Goal: Check status: Check status

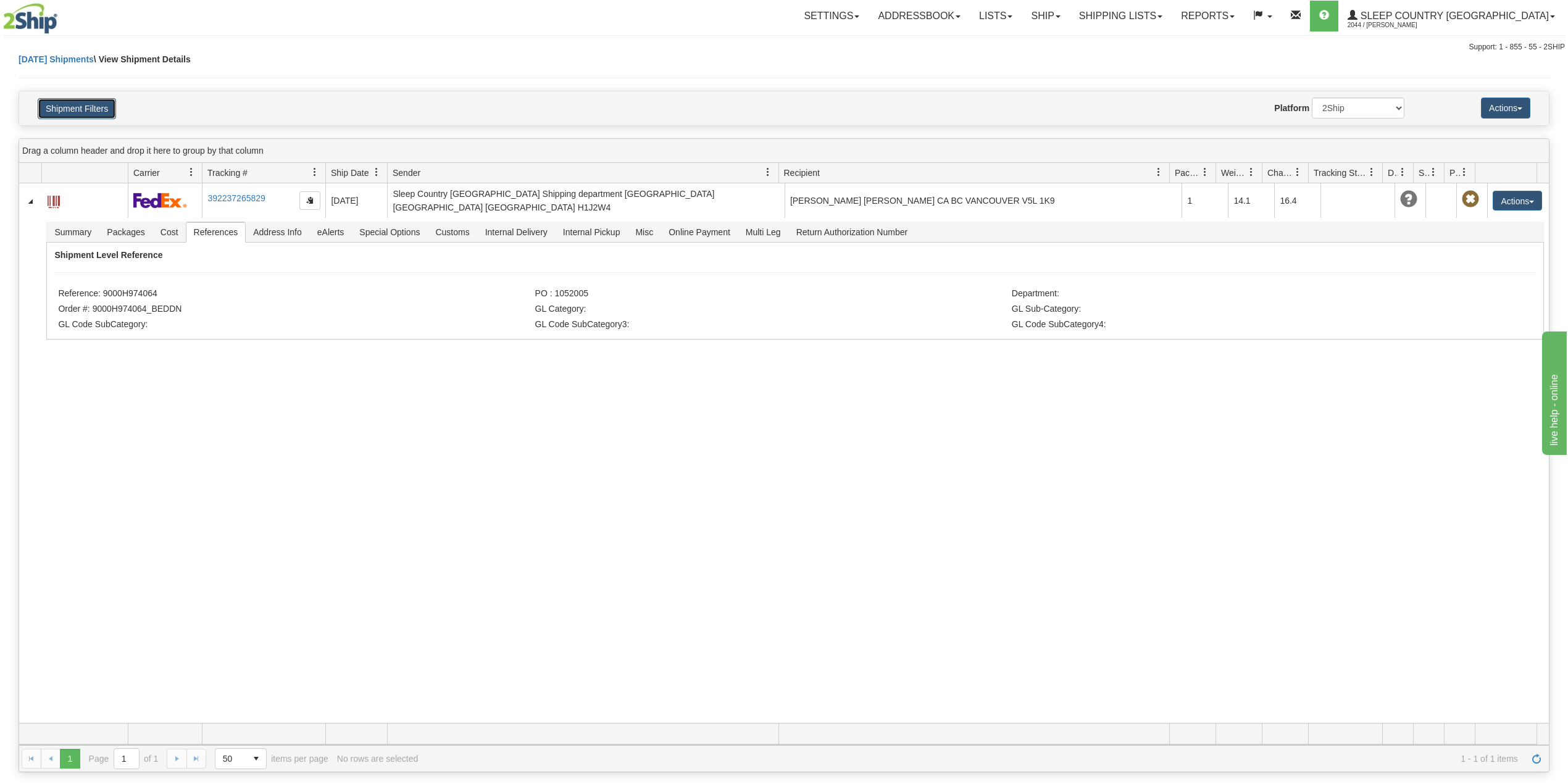
click at [99, 103] on button "Shipment Filters" at bounding box center [77, 108] width 79 height 21
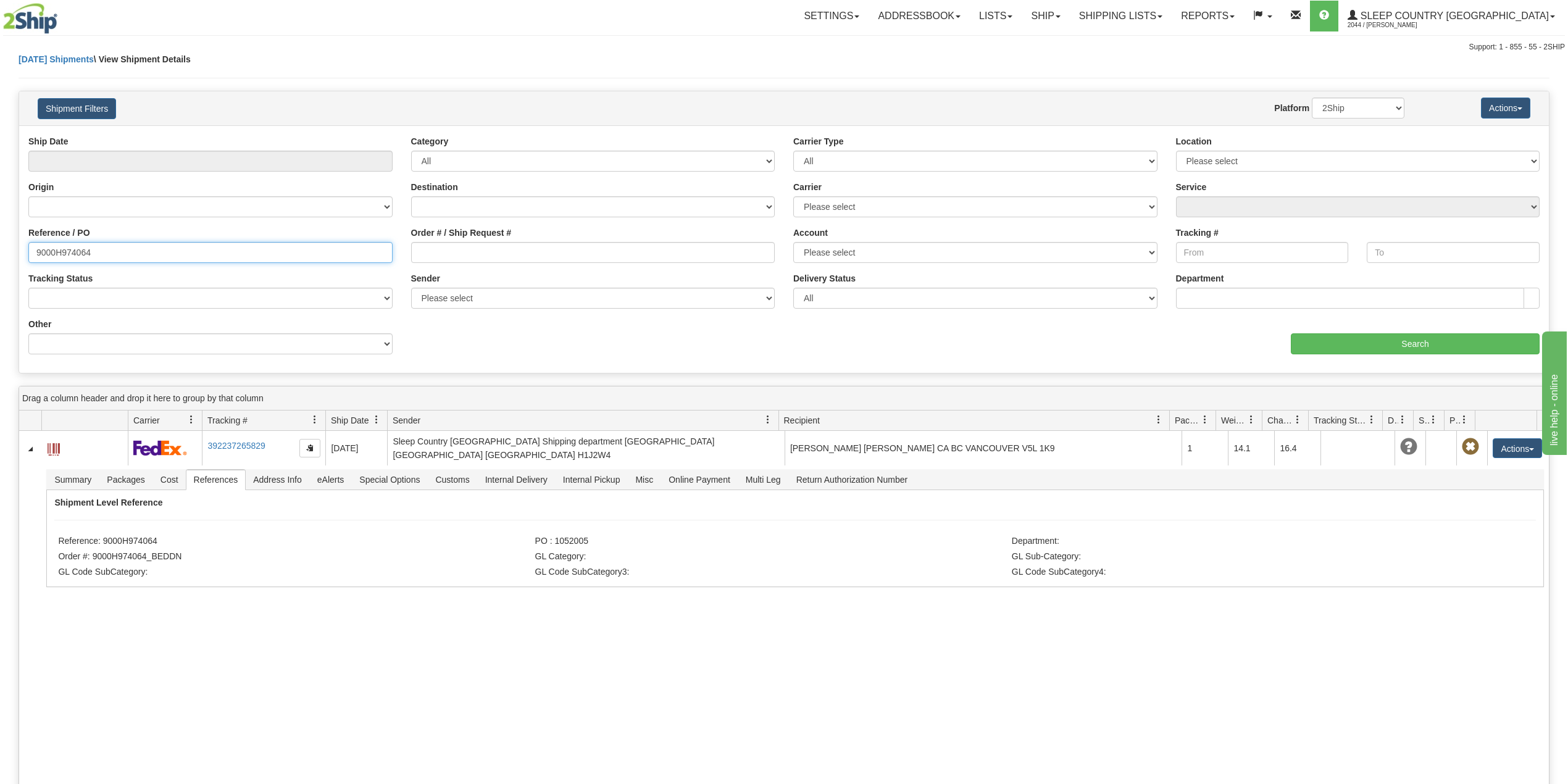
click at [79, 250] on input "9000H974064" at bounding box center [211, 252] width 364 height 21
paste input "97941"
type input "9000H997941"
click at [1388, 341] on input "Search" at bounding box center [1415, 343] width 249 height 21
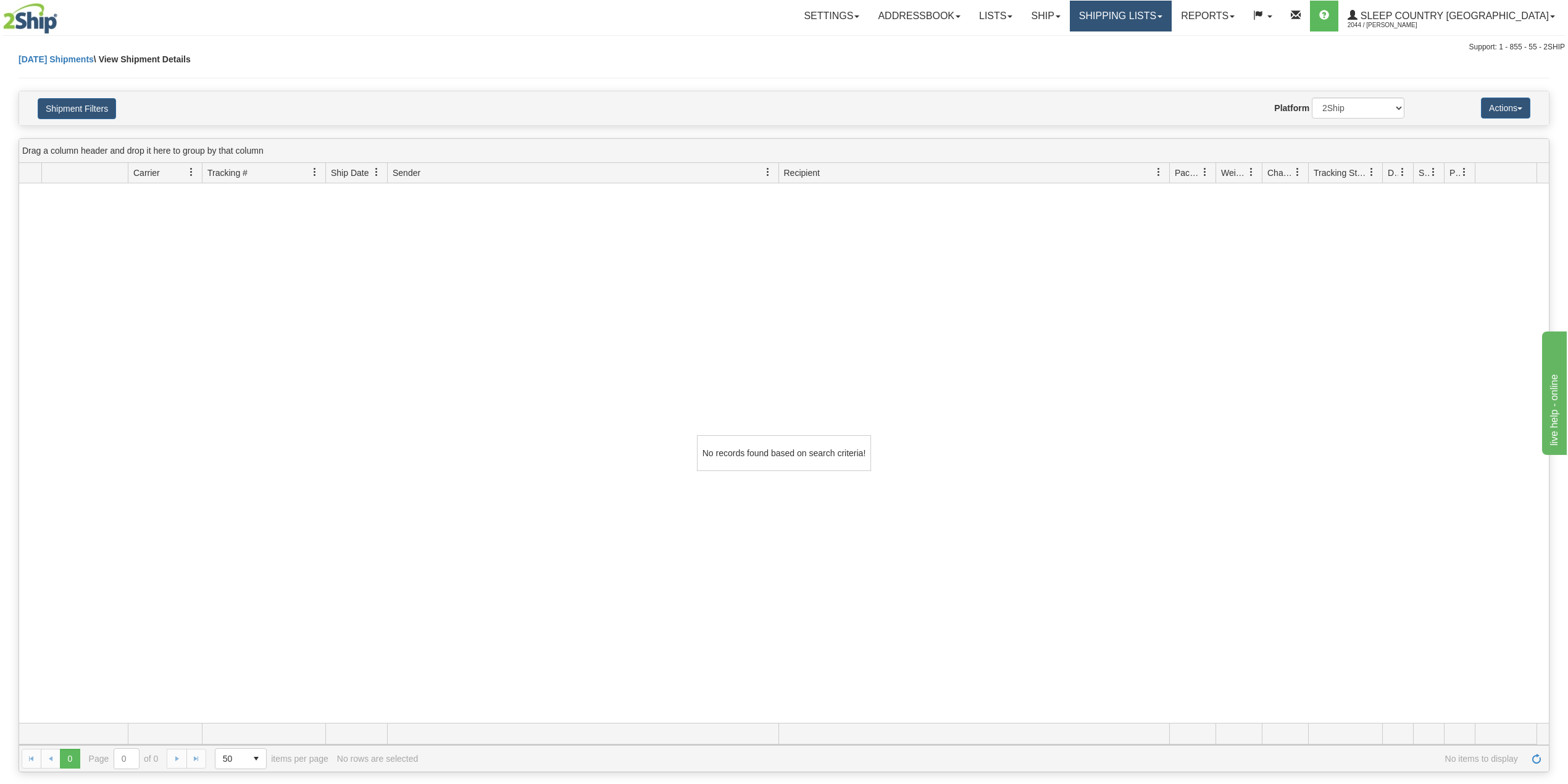
click at [1157, 15] on link "Shipping lists" at bounding box center [1121, 16] width 102 height 31
click at [1156, 60] on span "Search Shipment History" at bounding box center [1111, 59] width 96 height 10
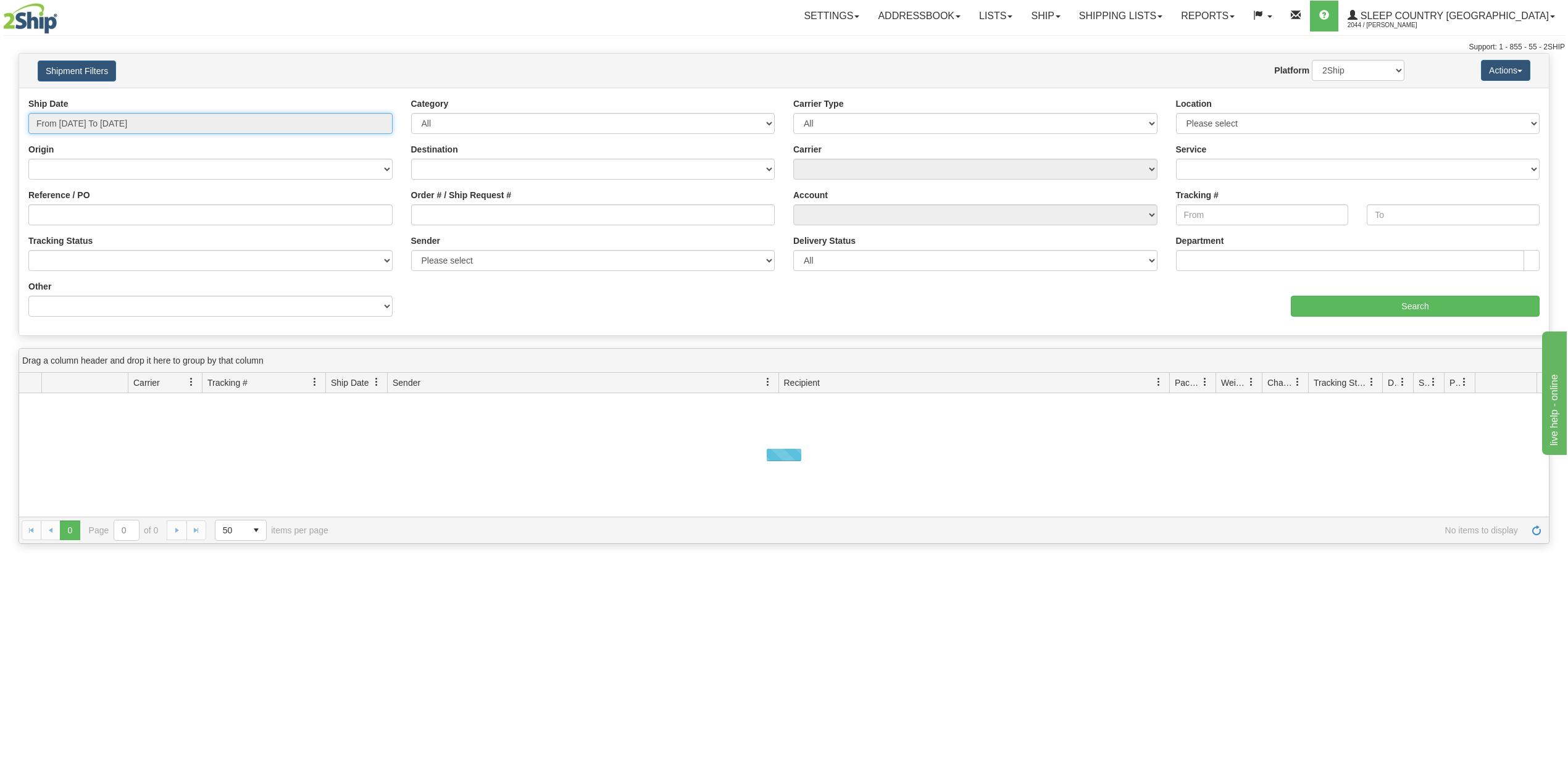
click at [112, 129] on input "From 08/18/2025 To 08/19/2025" at bounding box center [211, 123] width 364 height 21
click at [78, 220] on li "Last 30 Days" at bounding box center [83, 213] width 99 height 16
type input "From 07/21/2025 To 08/19/2025"
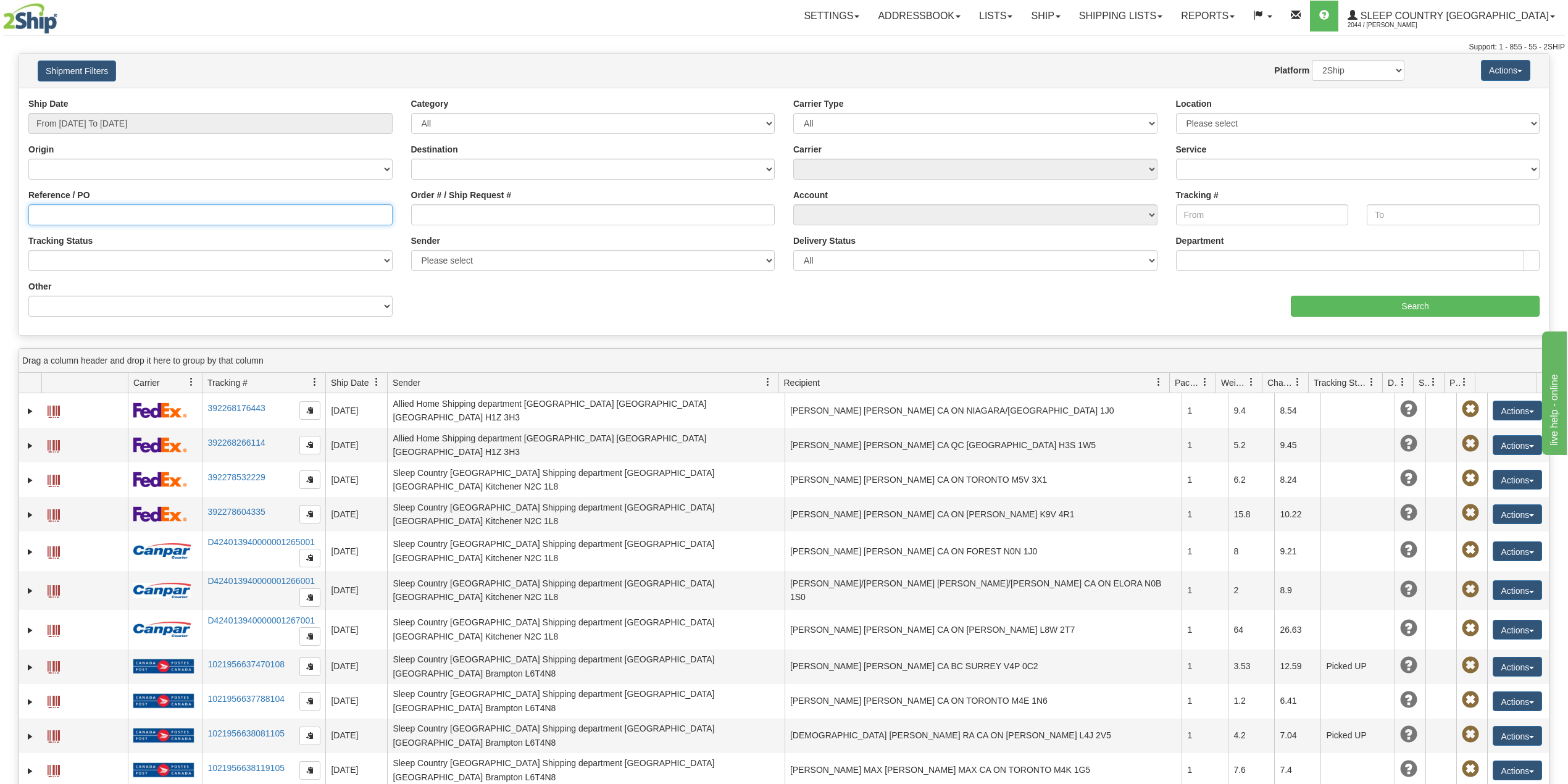
click at [112, 211] on input "Reference / PO" at bounding box center [211, 215] width 364 height 21
paste input "9000H997941"
type input "9000H997941"
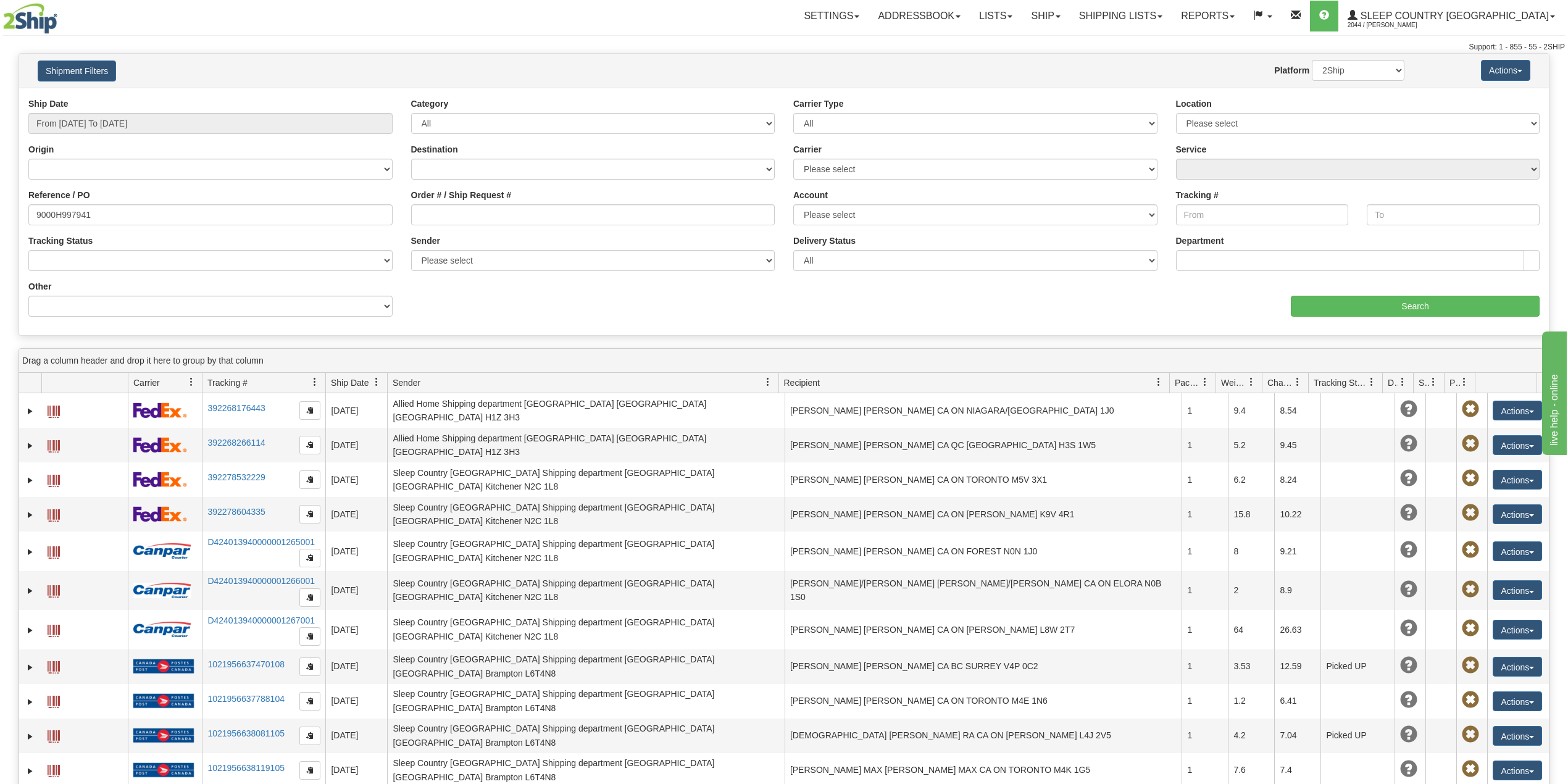
click at [1407, 287] on div "Ship Date From 07/21/2025 To 08/19/2025 Category All Inbound Outbound Carrier T…" at bounding box center [784, 212] width 1530 height 228
click at [1405, 298] on input "Search" at bounding box center [1415, 306] width 249 height 21
